Goal: Task Accomplishment & Management: Manage account settings

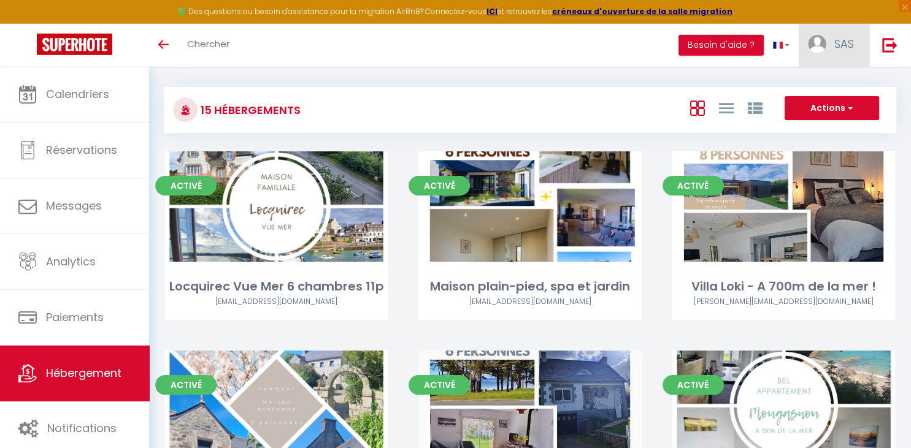
click at [824, 45] on img at bounding box center [817, 44] width 18 height 18
click at [813, 79] on link "Paramètres" at bounding box center [820, 85] width 91 height 21
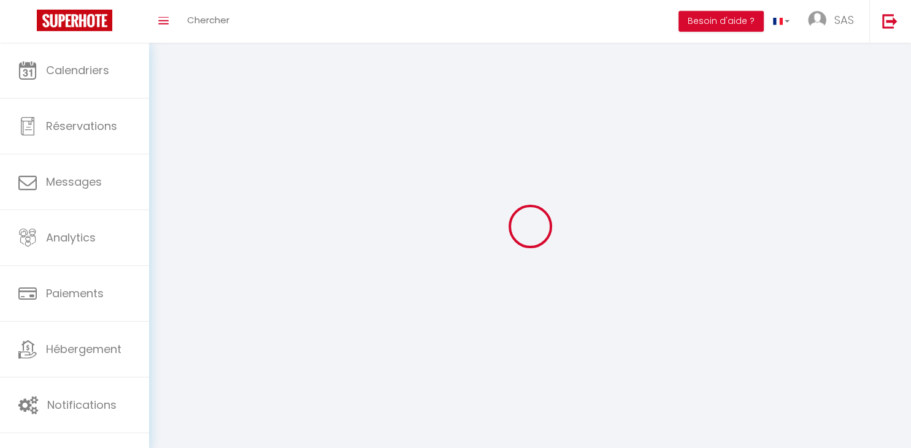
select select
type input "SAS"
type input "L'Armor Conciergerie"
type input "0611279647"
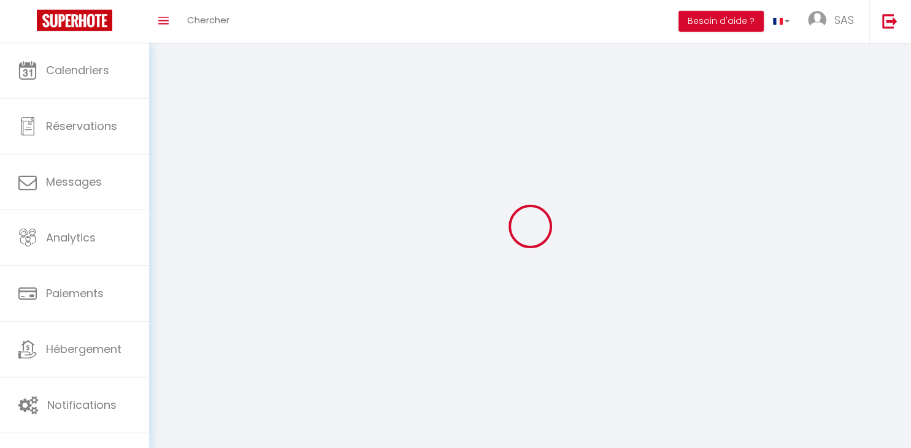
type input "11 résidence des Châtaigniers"
type input "29620"
type input "Lanmeur"
type input "EjyHoZfagDVQX4ecoUoY9xxiP"
type input "3K6KFj5EeXsv0CTbCCQzYRHW4"
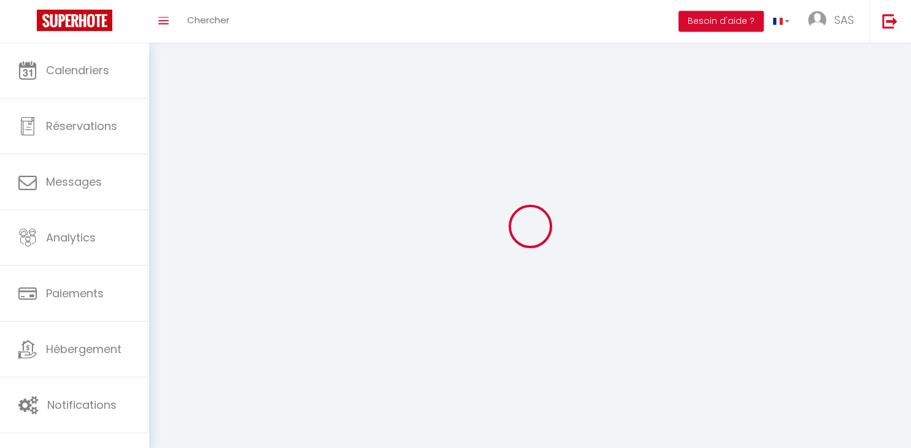
type input "[URL][DOMAIN_NAME]"
select select "28"
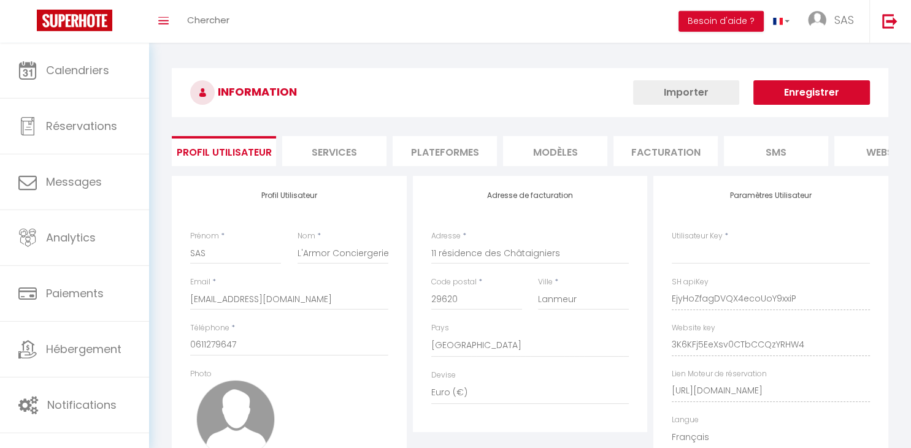
type input "EjyHoZfagDVQX4ecoUoY9xxiP"
type input "3K6KFj5EeXsv0CTbCCQzYRHW4"
type input "[URL][DOMAIN_NAME]"
select select "fr"
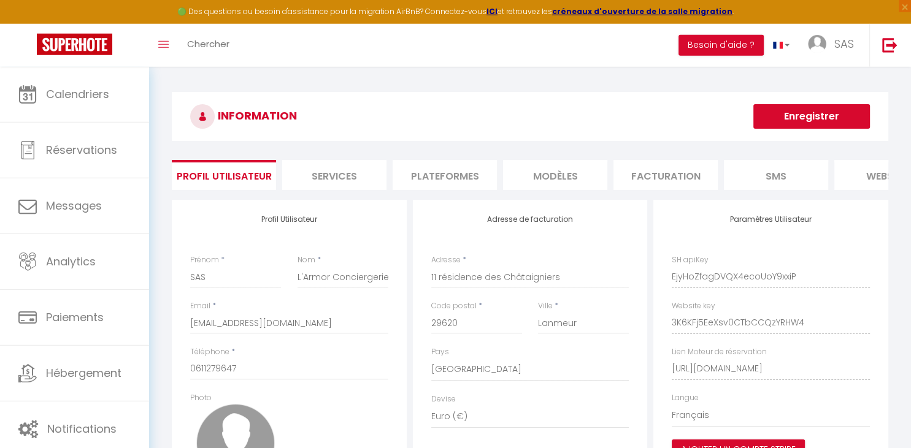
click at [465, 176] on li "Plateformes" at bounding box center [445, 175] width 104 height 30
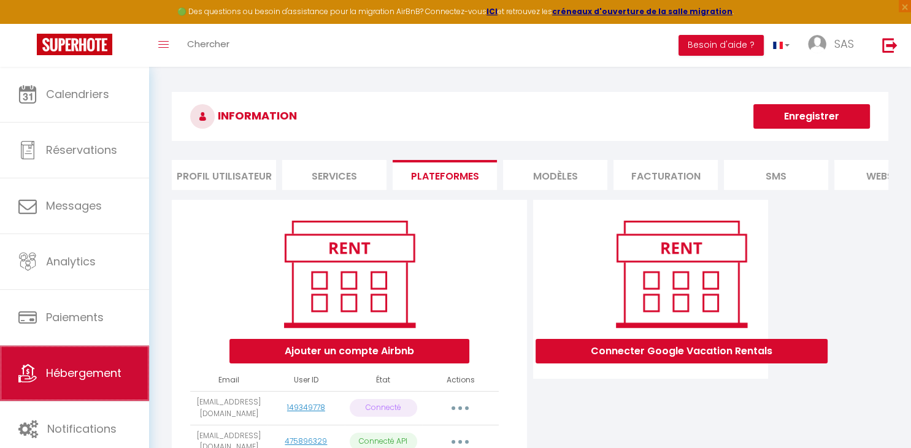
click at [52, 359] on link "Hébergement" at bounding box center [74, 373] width 149 height 55
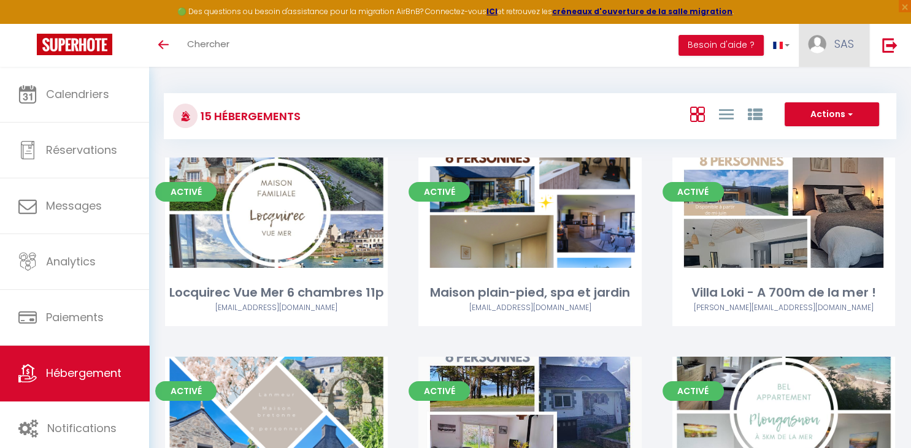
click at [825, 51] on link "SAS" at bounding box center [834, 45] width 71 height 43
click at [819, 82] on link "Paramètres" at bounding box center [820, 85] width 91 height 21
select select "fr"
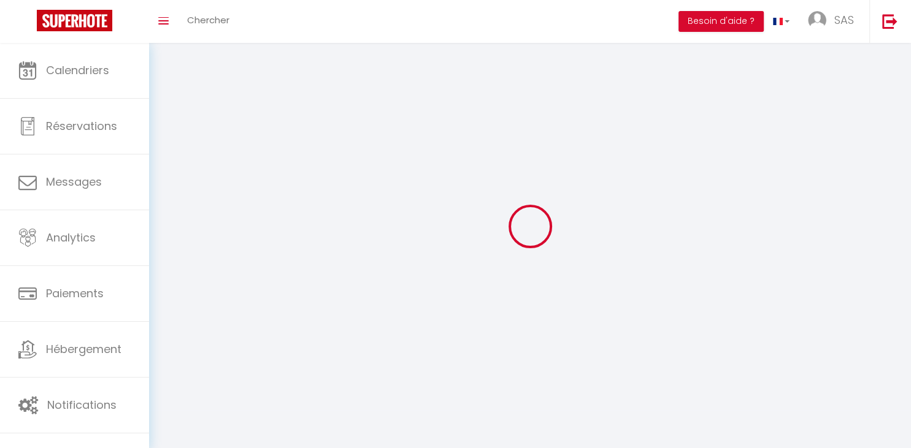
select select
type input "SAS"
type input "L'Armor Conciergerie"
type input "0611279647"
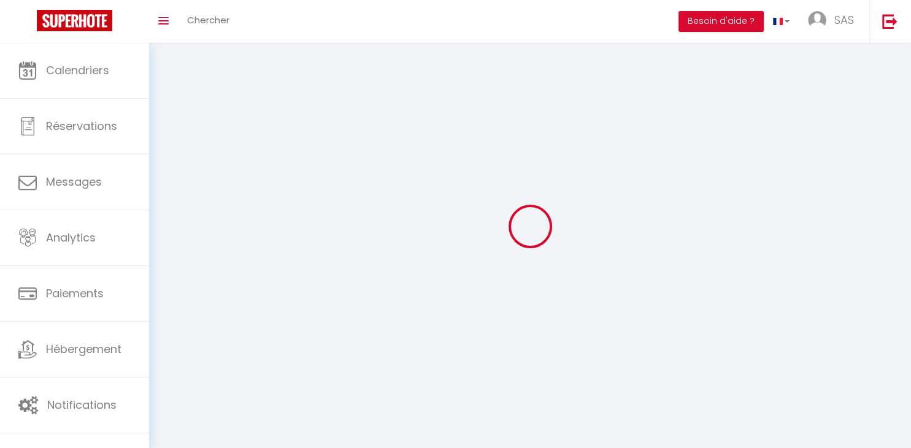
type input "11 résidence des Châtaigniers"
type input "29620"
type input "Lanmeur"
type input "EjyHoZfagDVQX4ecoUoY9xxiP"
type input "3K6KFj5EeXsv0CTbCCQzYRHW4"
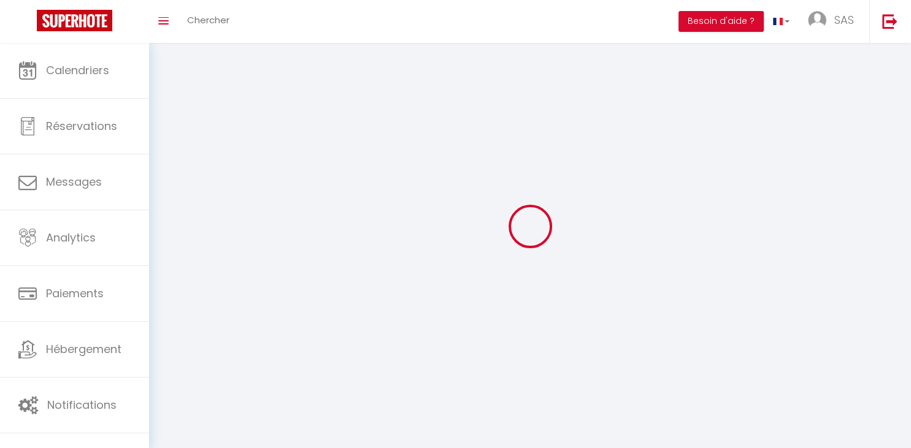
type input "[URL][DOMAIN_NAME]"
select select "28"
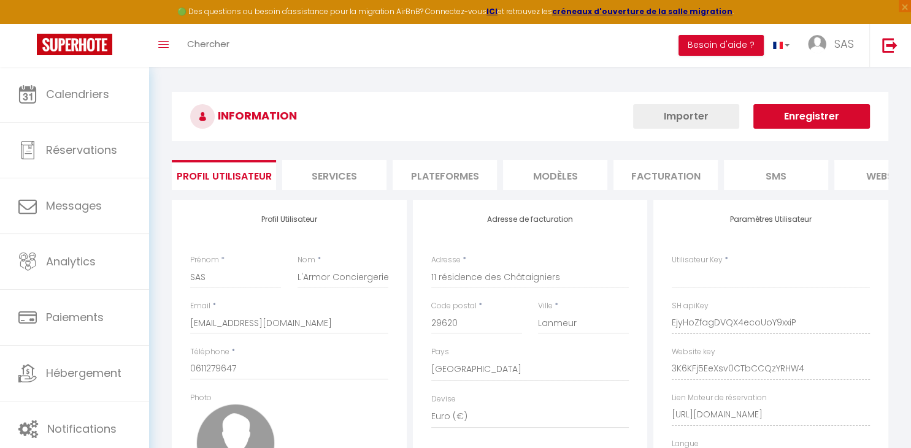
type input "EjyHoZfagDVQX4ecoUoY9xxiP"
type input "3K6KFj5EeXsv0CTbCCQzYRHW4"
type input "[URL][DOMAIN_NAME]"
select select "fr"
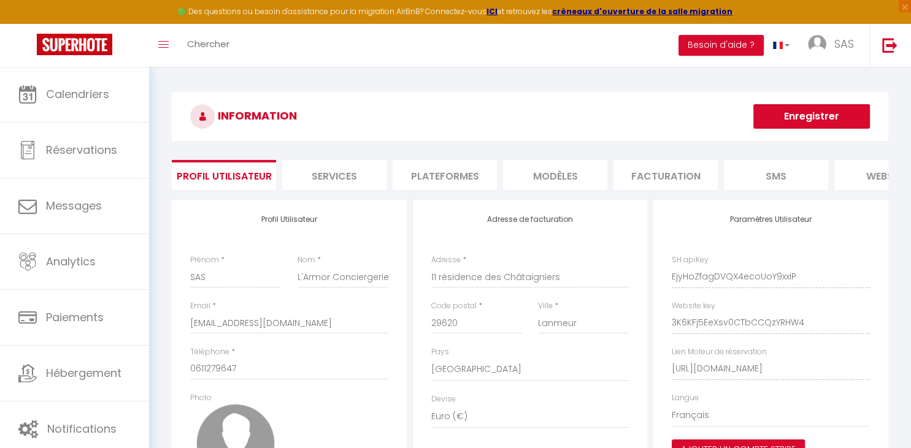
click at [458, 177] on li "Plateformes" at bounding box center [445, 175] width 104 height 30
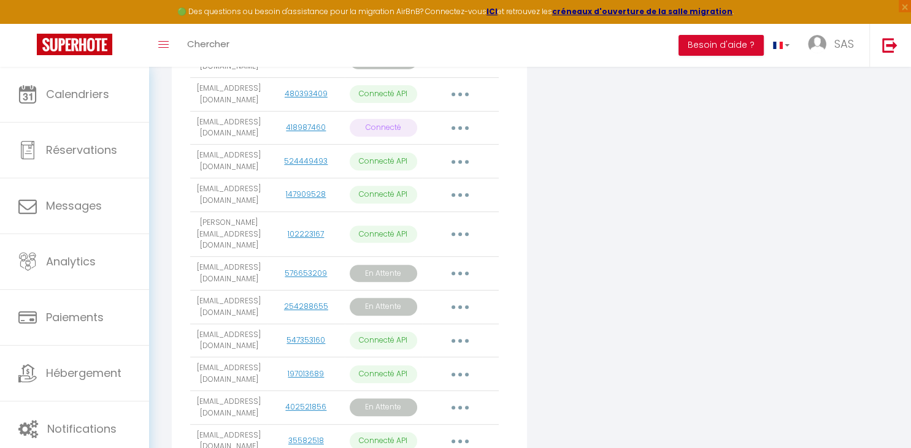
scroll to position [581, 0]
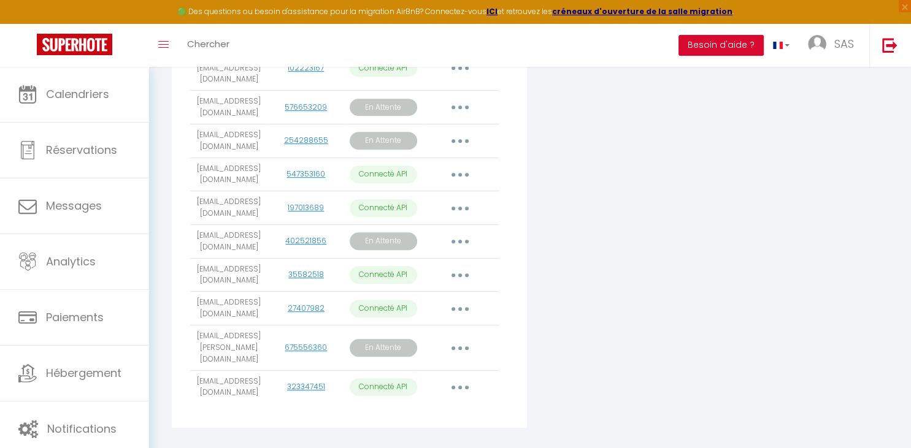
click at [446, 378] on button "button" at bounding box center [460, 388] width 34 height 20
click at [429, 405] on link "Importer les appartements" at bounding box center [406, 415] width 136 height 21
select select
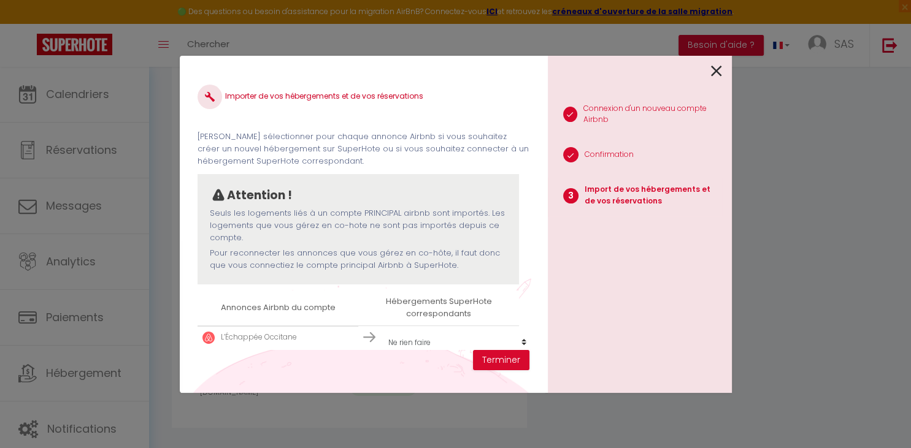
drag, startPoint x: 529, startPoint y: 173, endPoint x: 527, endPoint y: 203, distance: 30.1
click at [527, 203] on div "Importer de vos hébergements et de vos réservations [PERSON_NAME] sélectionner …" at bounding box center [363, 224] width 368 height 337
click at [460, 187] on div "Attention !" at bounding box center [358, 195] width 297 height 18
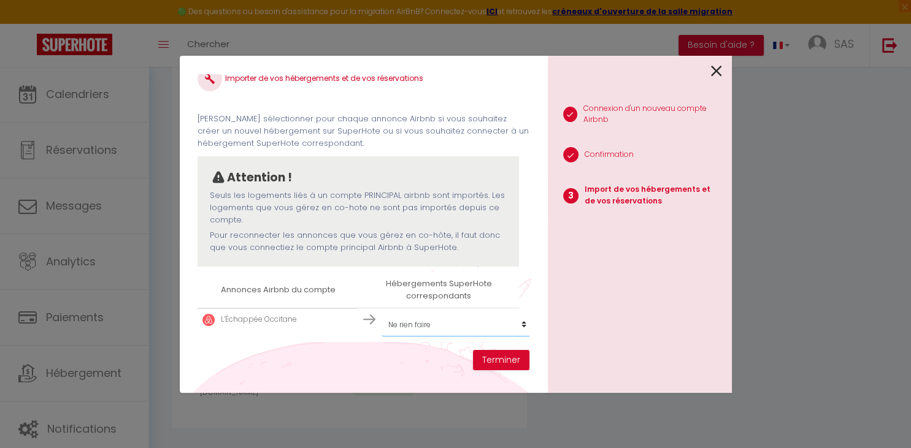
click at [381, 313] on select "Créer un nouvel hébergement Ne rien faire Locquirec Vue Mer 6 chambres 11p [GEO…" at bounding box center [456, 324] width 151 height 23
click at [475, 324] on select "Créer un nouvel hébergement Ne rien faire Locquirec Vue Mer 6 chambres 11p [GEO…" at bounding box center [456, 324] width 151 height 23
click at [511, 360] on button "Terminer" at bounding box center [501, 360] width 56 height 21
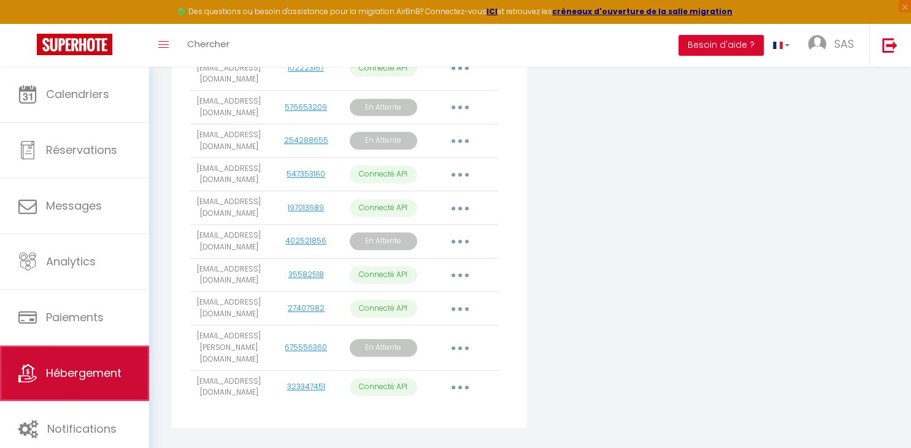
click at [82, 360] on link "Hébergement" at bounding box center [74, 373] width 149 height 55
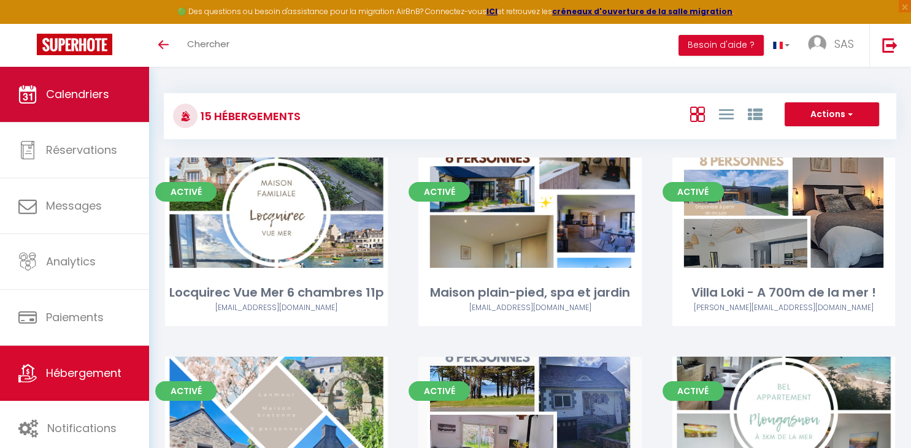
click at [51, 93] on span "Calendriers" at bounding box center [77, 93] width 63 height 15
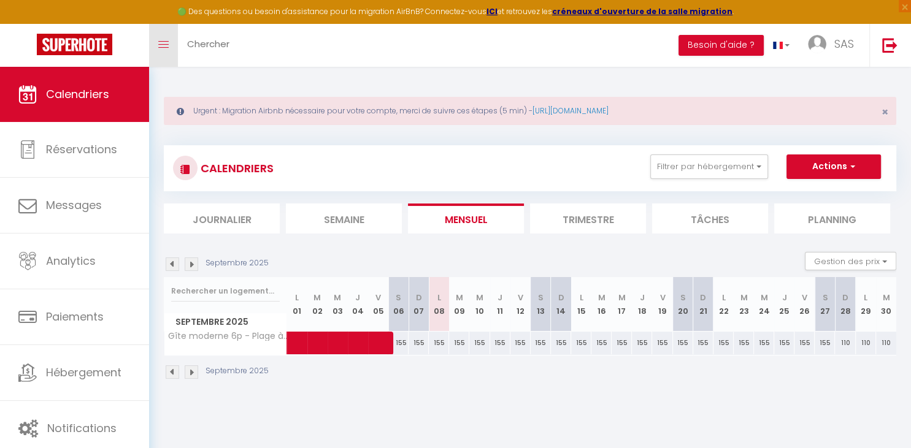
click at [173, 51] on link "Toggle menubar" at bounding box center [163, 45] width 29 height 43
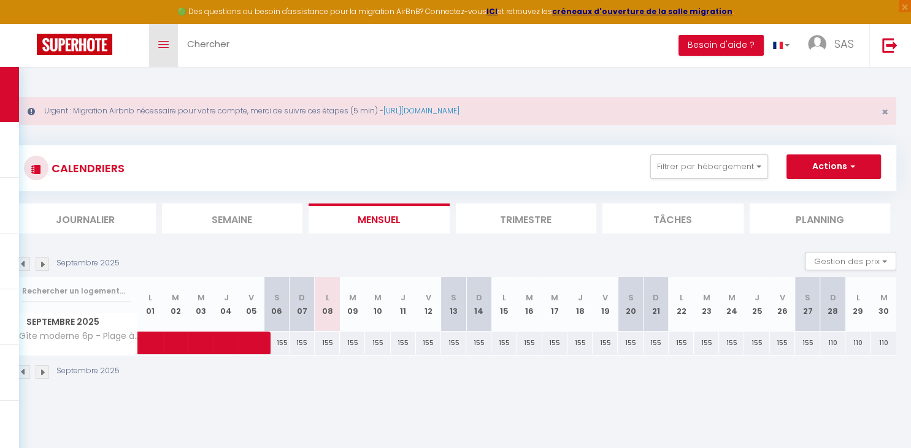
click at [173, 51] on link "Toggle menubar" at bounding box center [163, 45] width 29 height 43
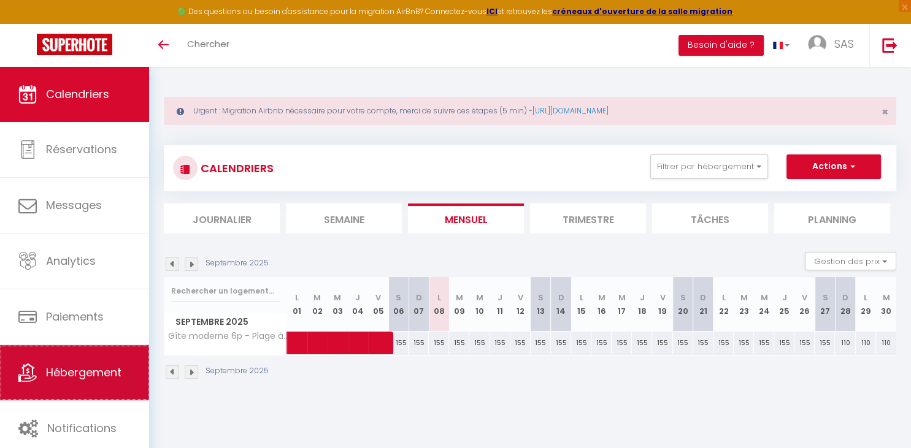
click at [101, 364] on link "Hébergement" at bounding box center [74, 372] width 149 height 55
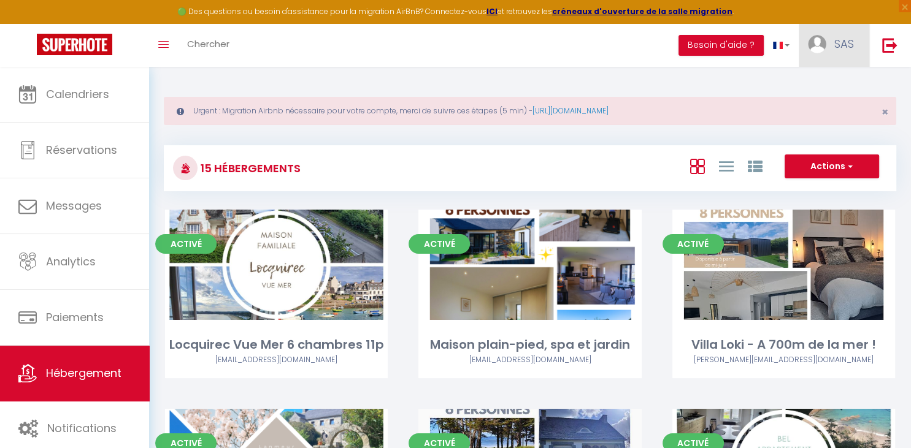
click at [840, 47] on span "SAS" at bounding box center [844, 43] width 20 height 15
click at [811, 84] on link "Paramètres" at bounding box center [820, 85] width 91 height 21
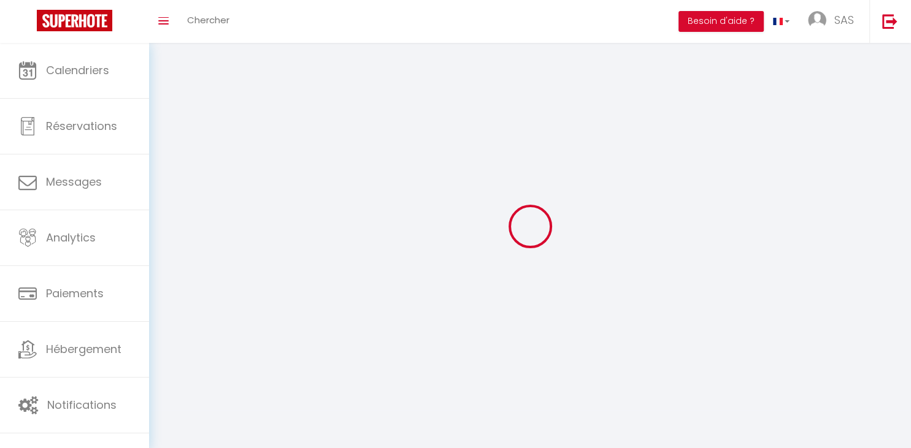
select select
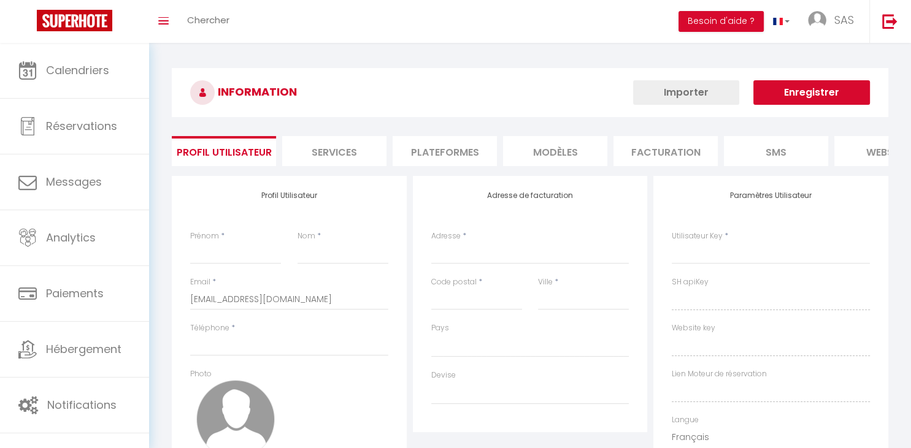
type input "SAS"
type input "L'Armor Conciergerie"
type input "0611279647"
type input "11 résidence des Châtaigniers"
type input "29620"
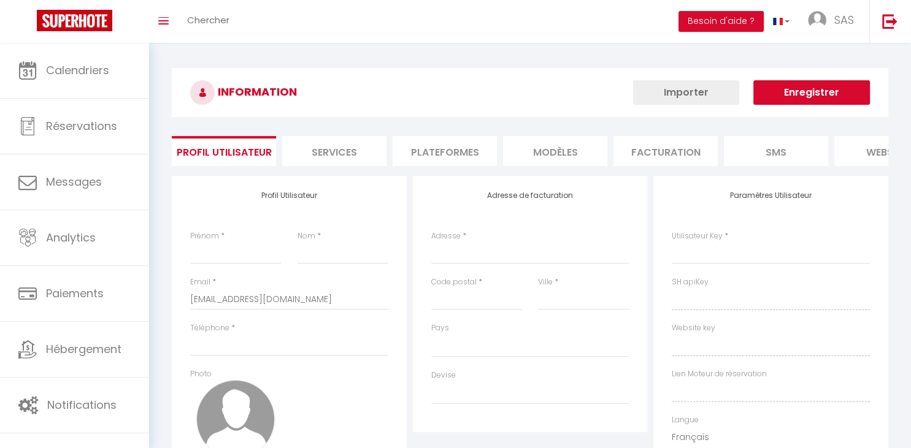
type input "Lanmeur"
type input "EjyHoZfagDVQX4ecoUoY9xxiP"
type input "3K6KFj5EeXsv0CTbCCQzYRHW4"
type input "[URL][DOMAIN_NAME]"
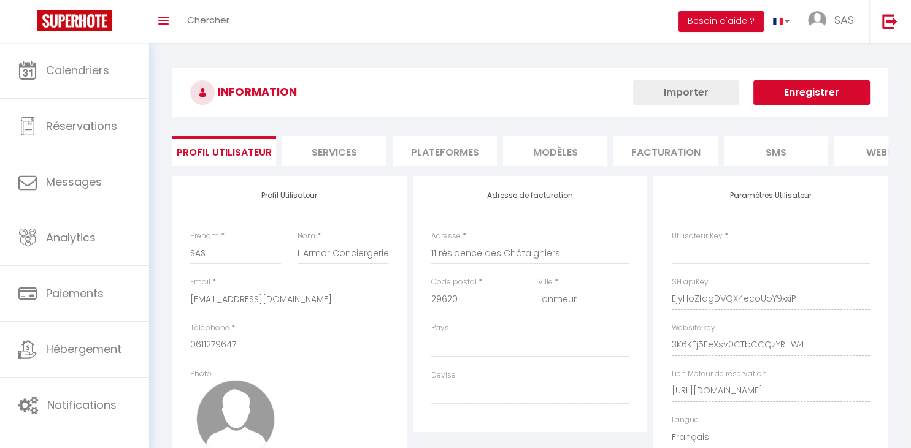
select select "28"
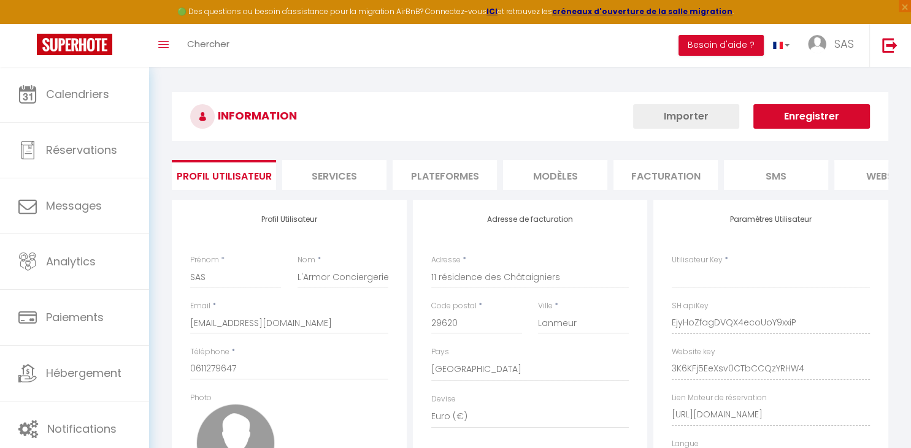
type input "EjyHoZfagDVQX4ecoUoY9xxiP"
type input "3K6KFj5EeXsv0CTbCCQzYRHW4"
type input "[URL][DOMAIN_NAME]"
select select "fr"
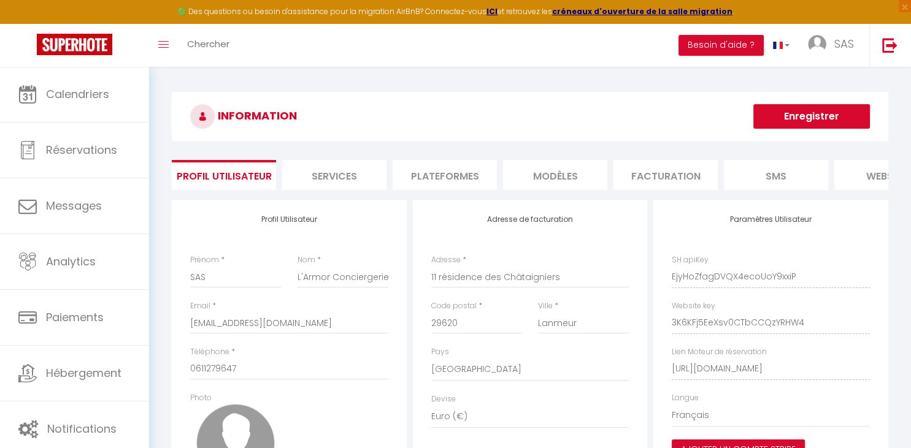
click at [454, 175] on li "Plateformes" at bounding box center [445, 175] width 104 height 30
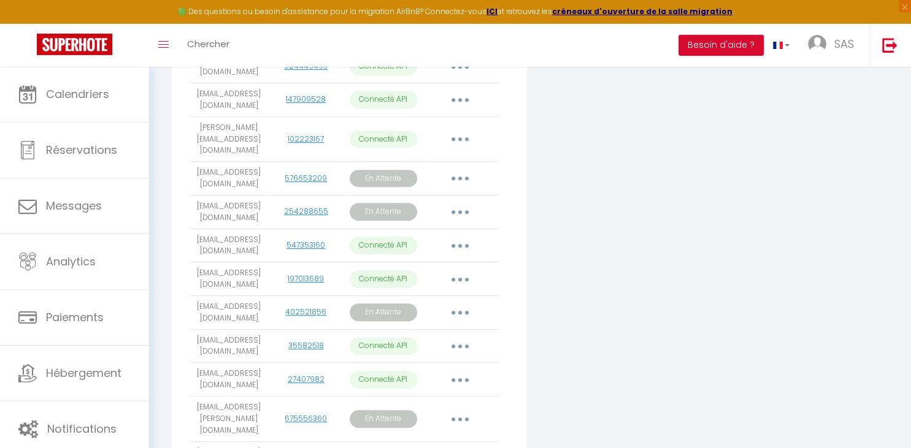
scroll to position [581, 0]
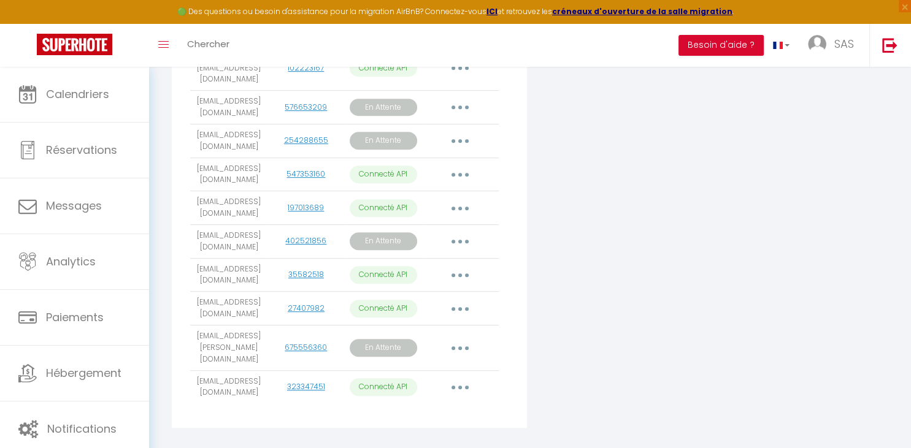
click at [460, 378] on button "button" at bounding box center [460, 388] width 34 height 20
click at [430, 405] on link "Importer les appartements" at bounding box center [406, 415] width 136 height 21
select select
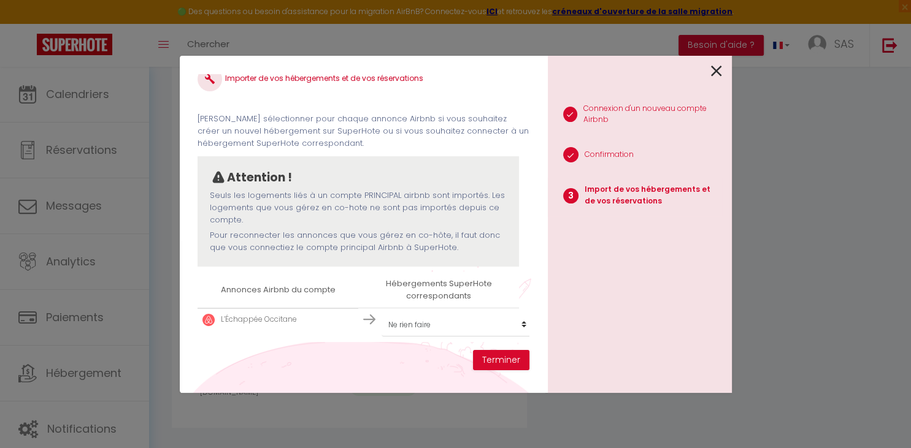
click at [369, 323] on img at bounding box center [369, 319] width 12 height 12
click at [264, 330] on td "L’Échappée Occitane" at bounding box center [277, 319] width 161 height 23
click at [266, 318] on p "L’Échappée Occitane" at bounding box center [259, 320] width 76 height 12
click at [212, 318] on img at bounding box center [208, 320] width 12 height 12
click at [488, 359] on button "Terminer" at bounding box center [501, 360] width 56 height 21
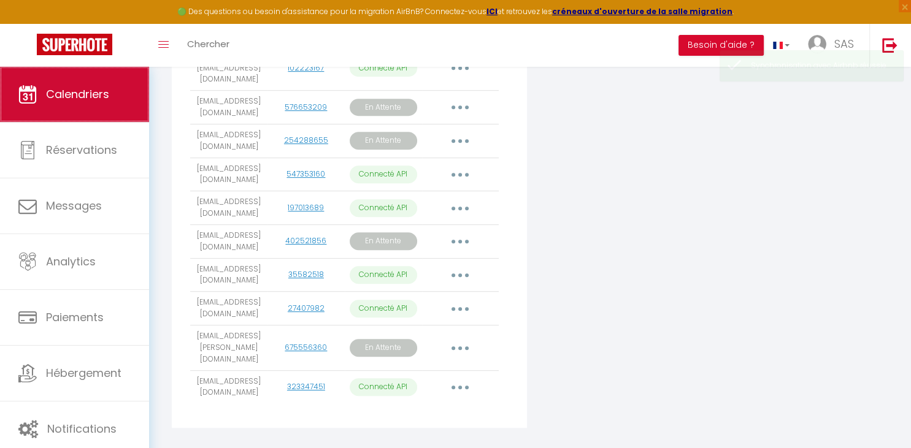
click at [93, 82] on link "Calendriers" at bounding box center [74, 94] width 149 height 55
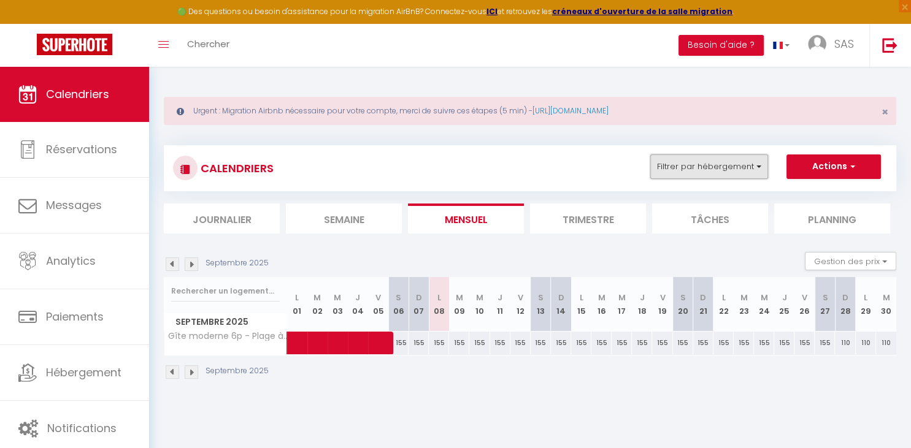
click at [754, 164] on button "Filtrer par hébergement" at bounding box center [709, 167] width 118 height 25
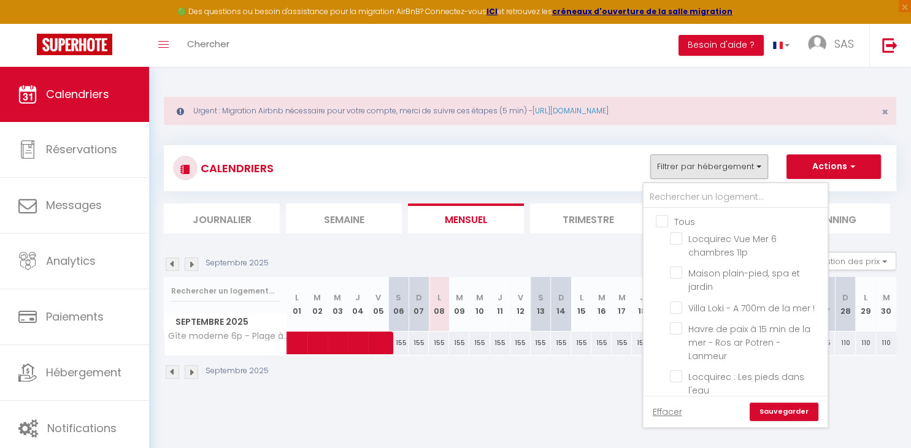
click at [669, 220] on input "Tous" at bounding box center [748, 221] width 184 height 12
checkbox input "true"
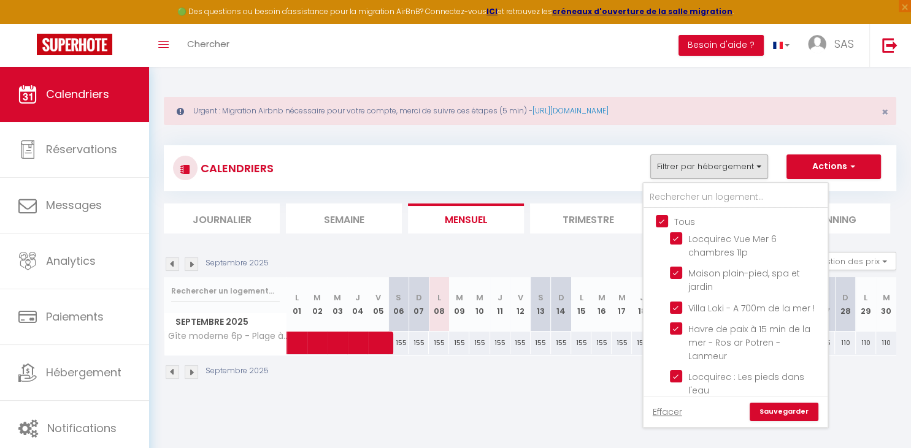
checkbox input "true"
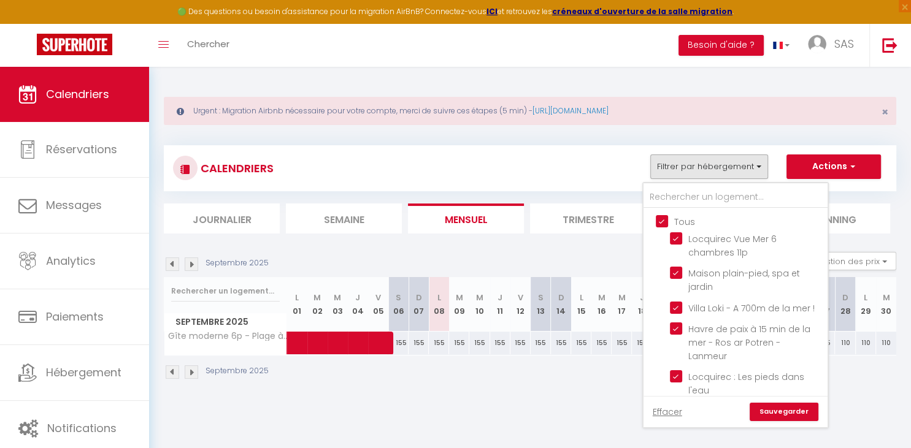
checkbox input "true"
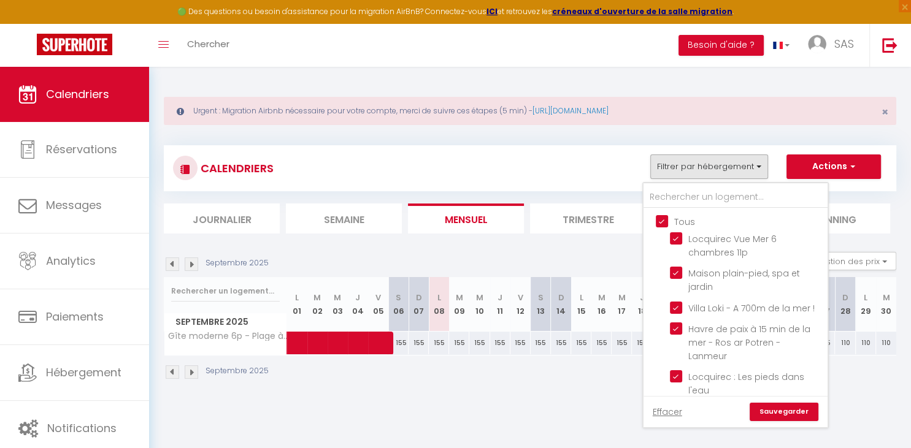
checkbox input "true"
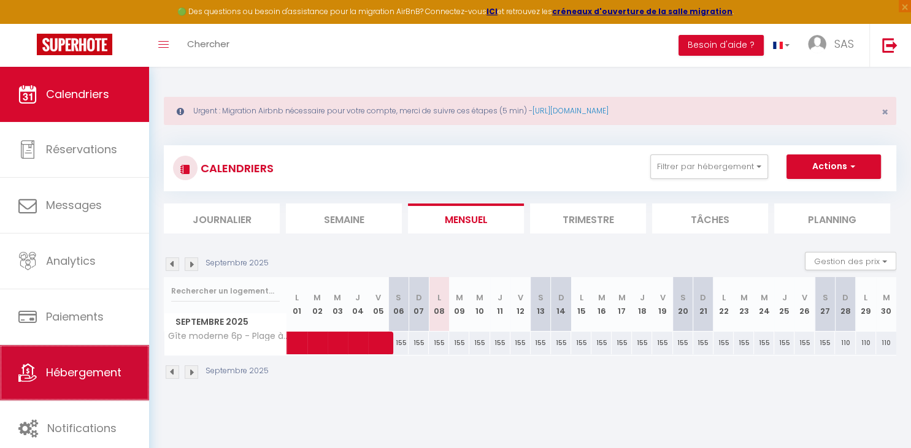
click at [82, 375] on span "Hébergement" at bounding box center [83, 372] width 75 height 15
